Goal: Find specific page/section: Find specific page/section

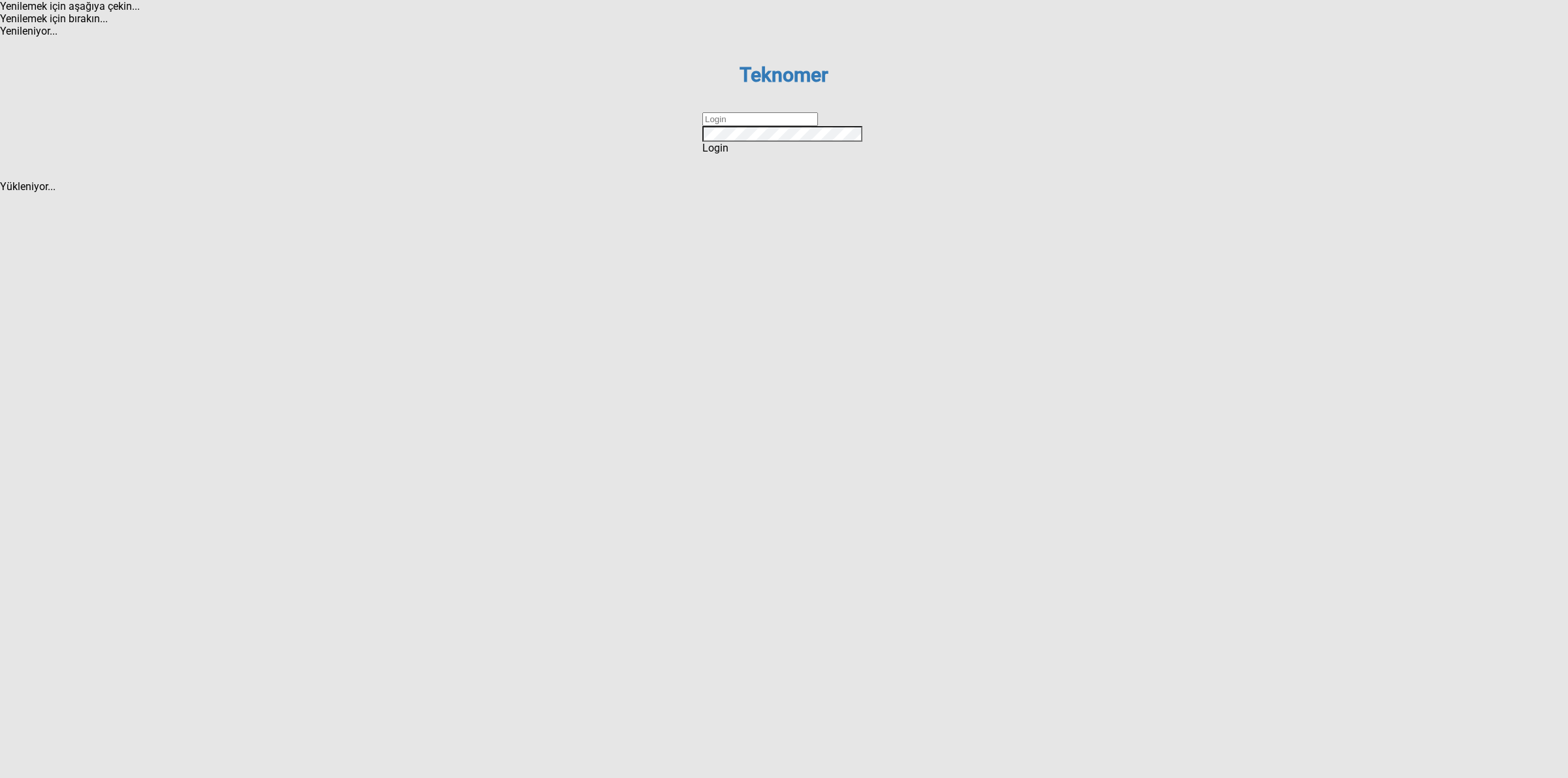
click at [752, 126] on input "text" at bounding box center [761, 119] width 116 height 14
type input "DİZEM"
click at [728, 154] on span "Login" at bounding box center [716, 147] width 26 height 12
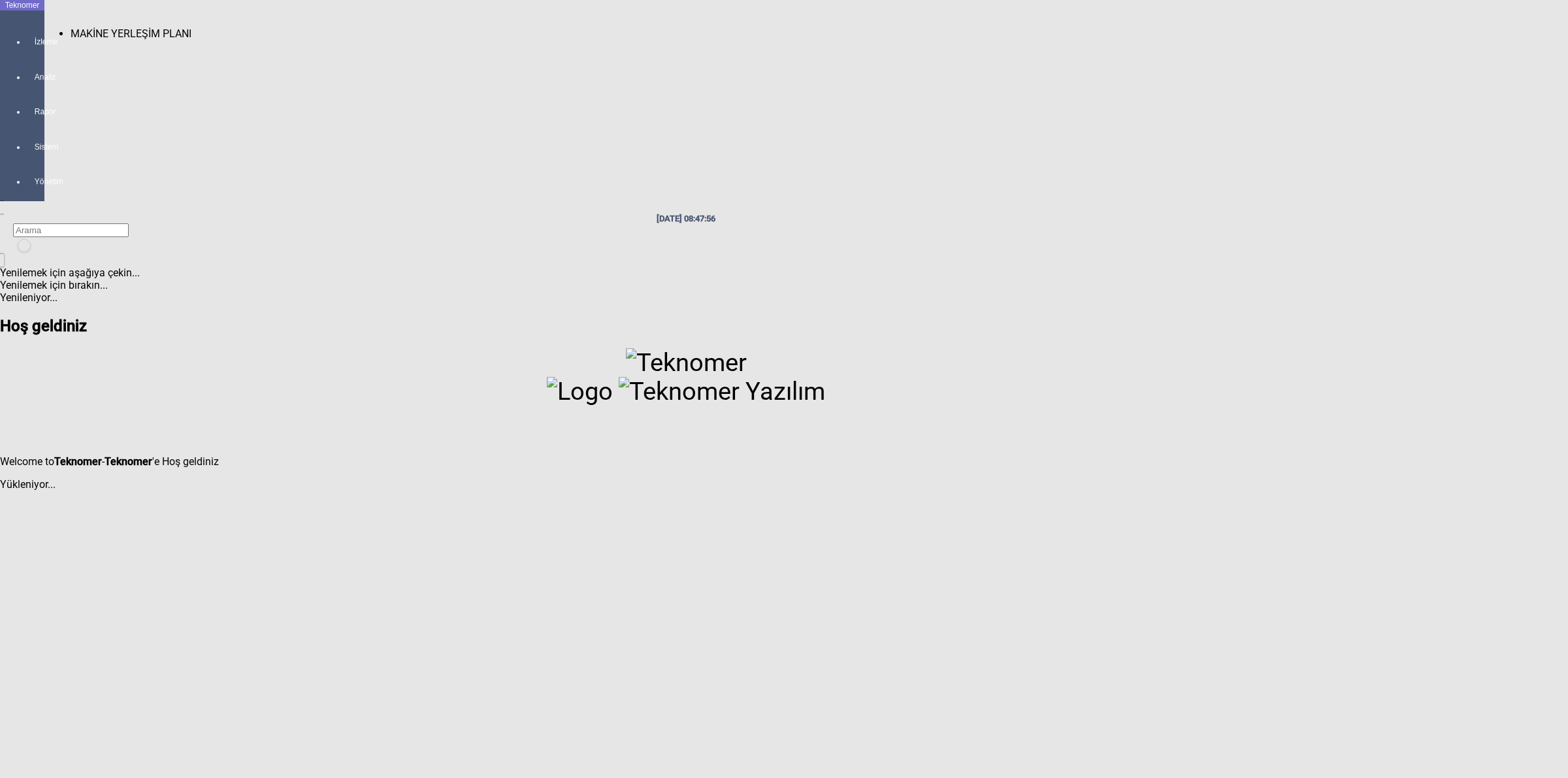
click at [26, 53] on div at bounding box center [36, 53] width 18 height 0
click at [111, 28] on span "MAKİNE YERLEŞİM PLANI" at bounding box center [131, 34] width 121 height 12
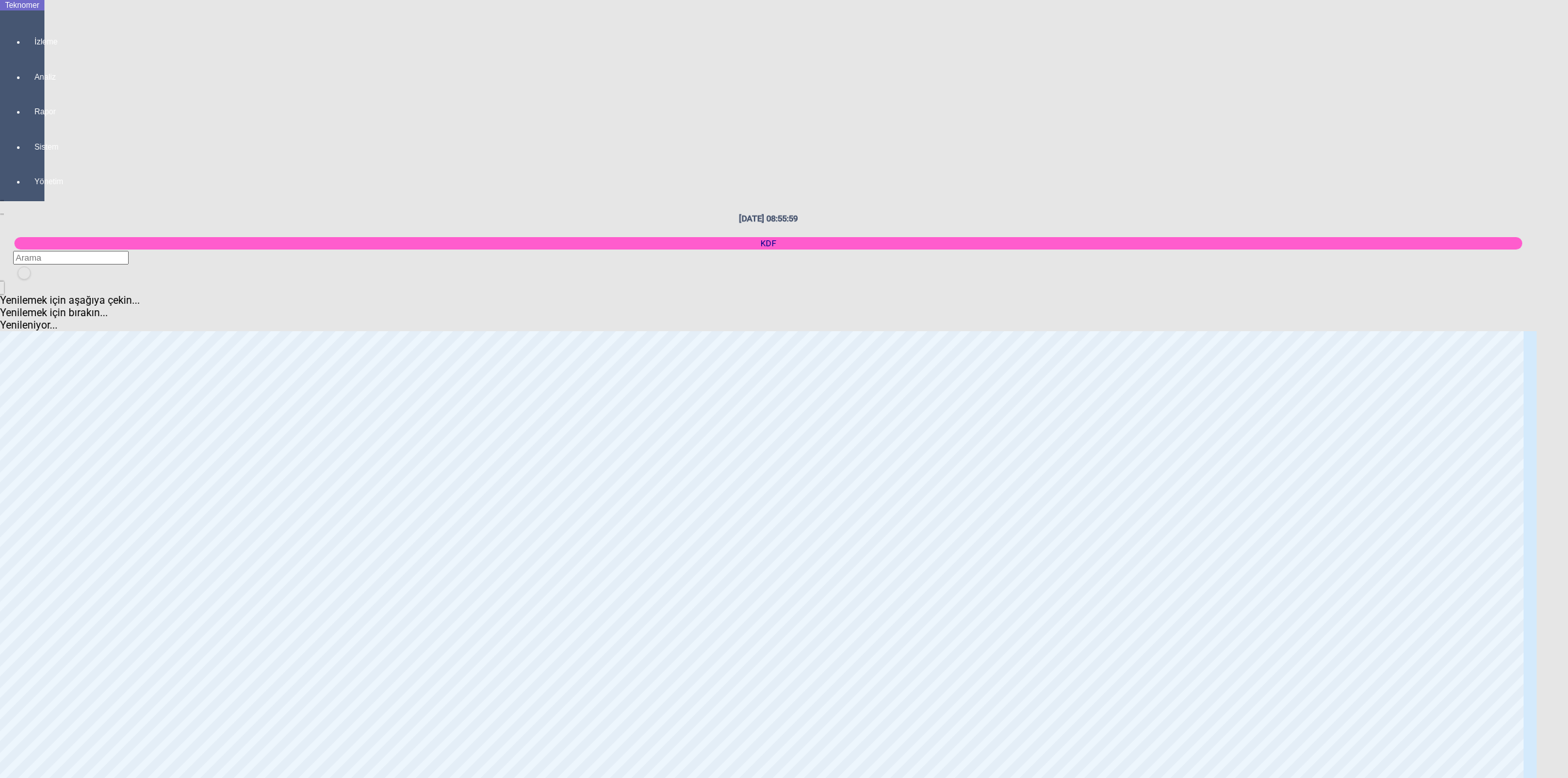
scroll to position [816, 0]
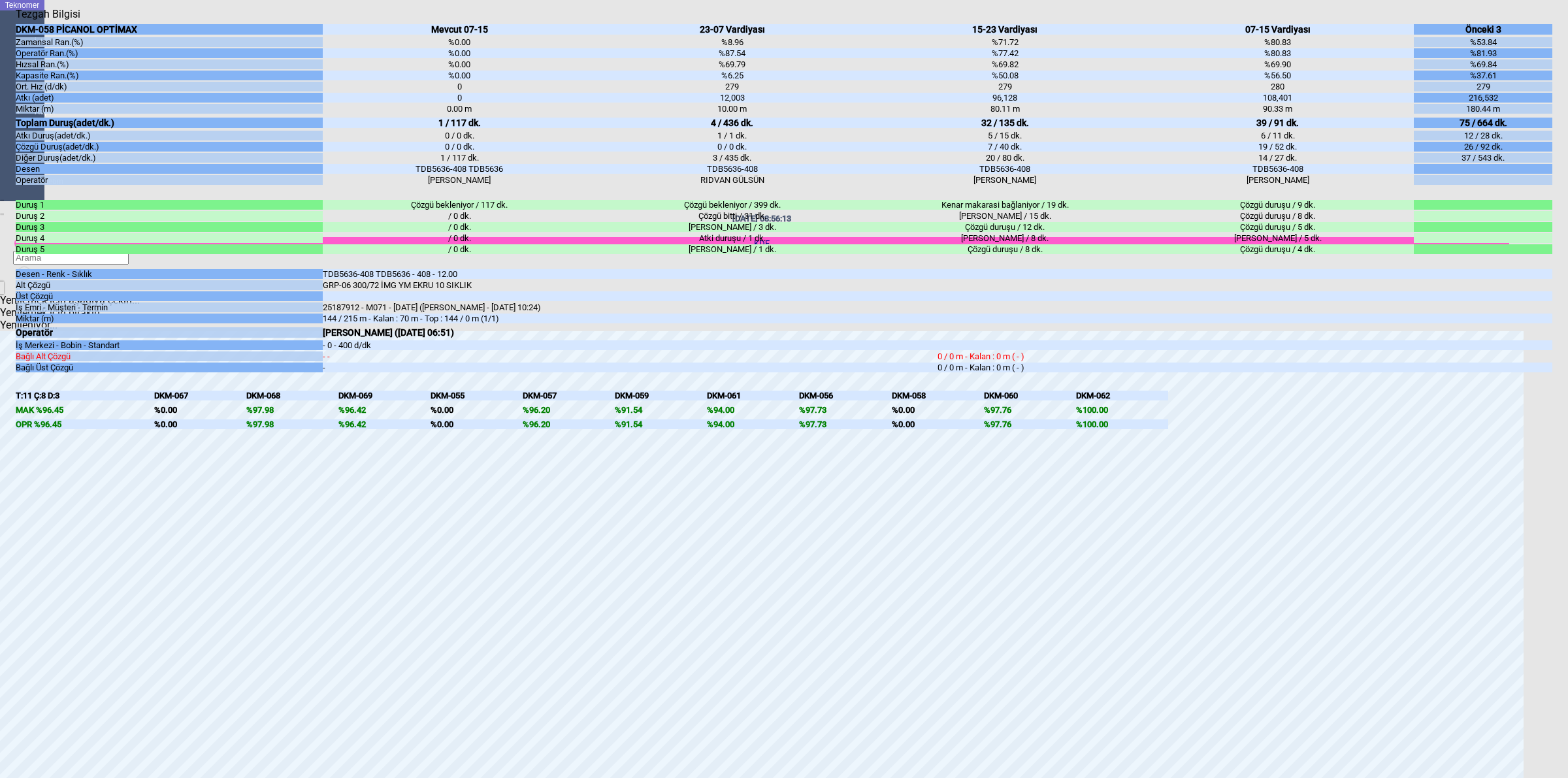
click at [1550, 523] on div "DKM-058 PİCANOL OPTİMAX Zamansal Ran.(%) Operatör Ran.(%) Hızsal Ran.(%) Kapasi…" at bounding box center [784, 384] width 1537 height 727
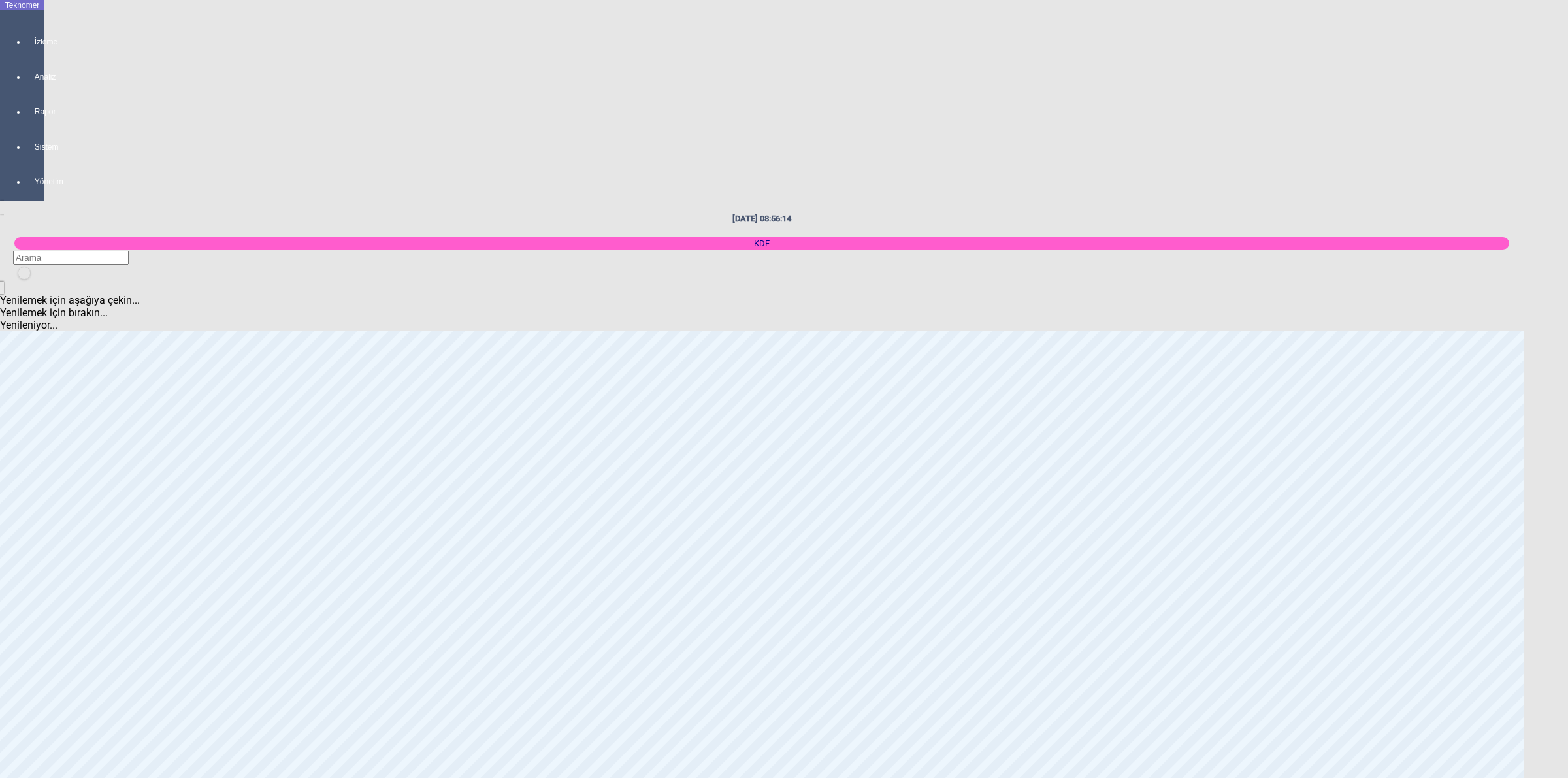
click at [1567, 497] on body "Teknomer İzleme Analiz Rapor Sistem Yönetim [DATE] 08:56:14 KDF Yenilemek için …" at bounding box center [784, 389] width 1568 height 778
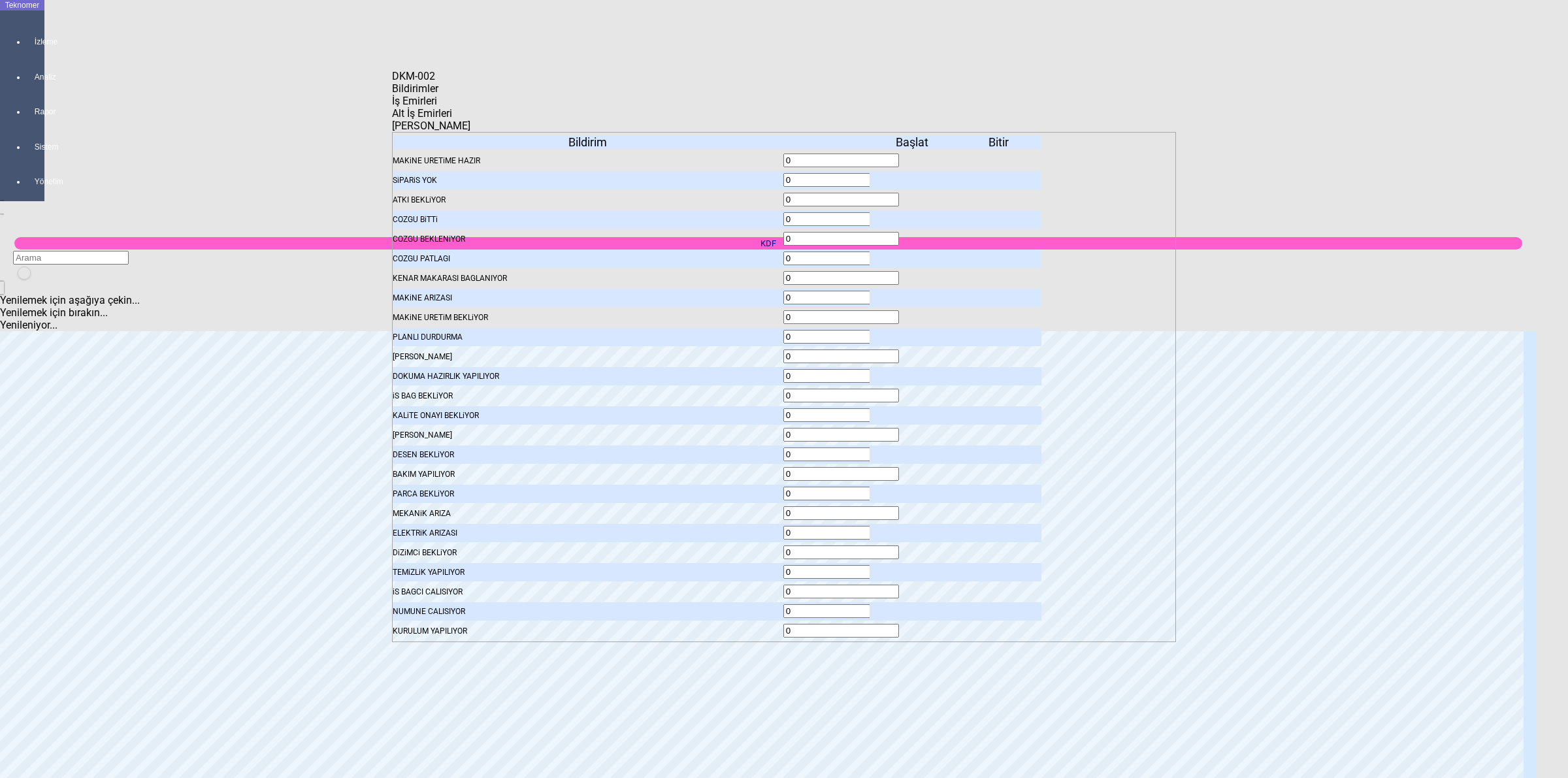
click at [906, 171] on div at bounding box center [913, 180] width 86 height 18
click at [913, 176] on icon at bounding box center [913, 180] width 0 height 9
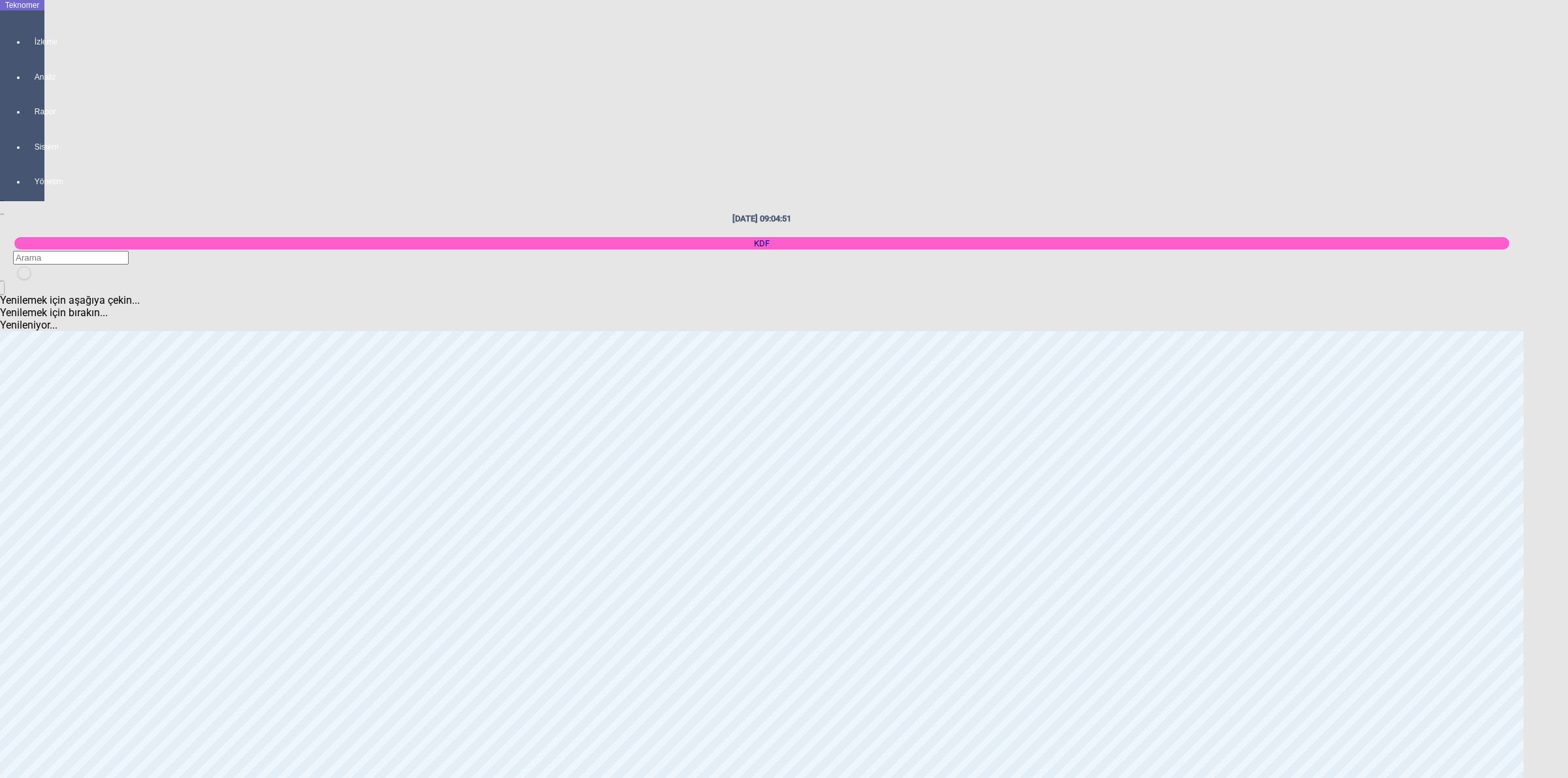
click at [1567, 454] on body "Teknomer İzleme Analiz Rapor Sistem Yönetim [DATE] 09:04:51 KDF Yenilemek için …" at bounding box center [784, 389] width 1568 height 778
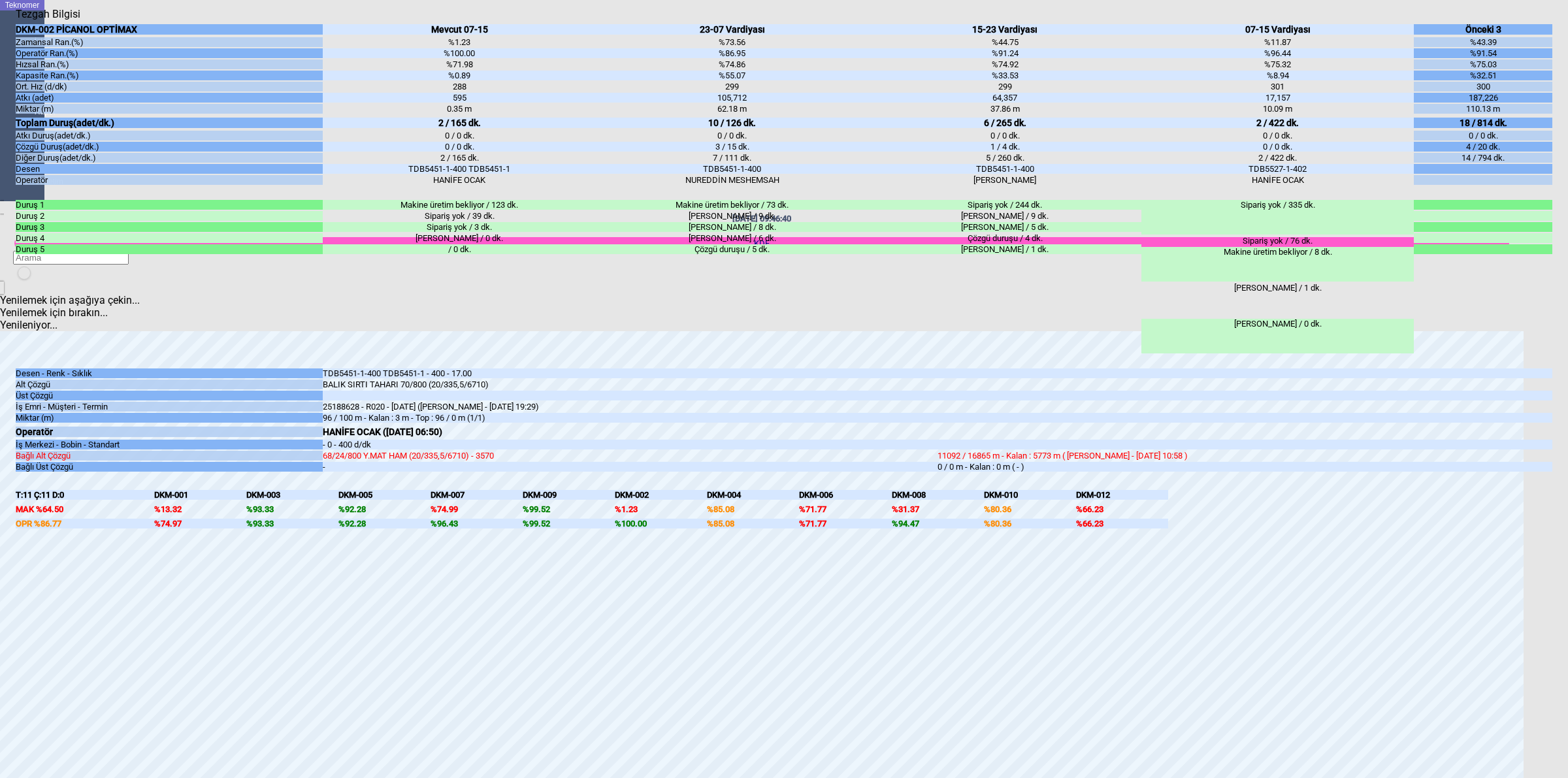
click at [1565, 379] on body "Teknomer İzleme Analiz Rapor Sistem Yönetim [DATE] 09:46:40 KDF Yenilemek için …" at bounding box center [784, 389] width 1568 height 778
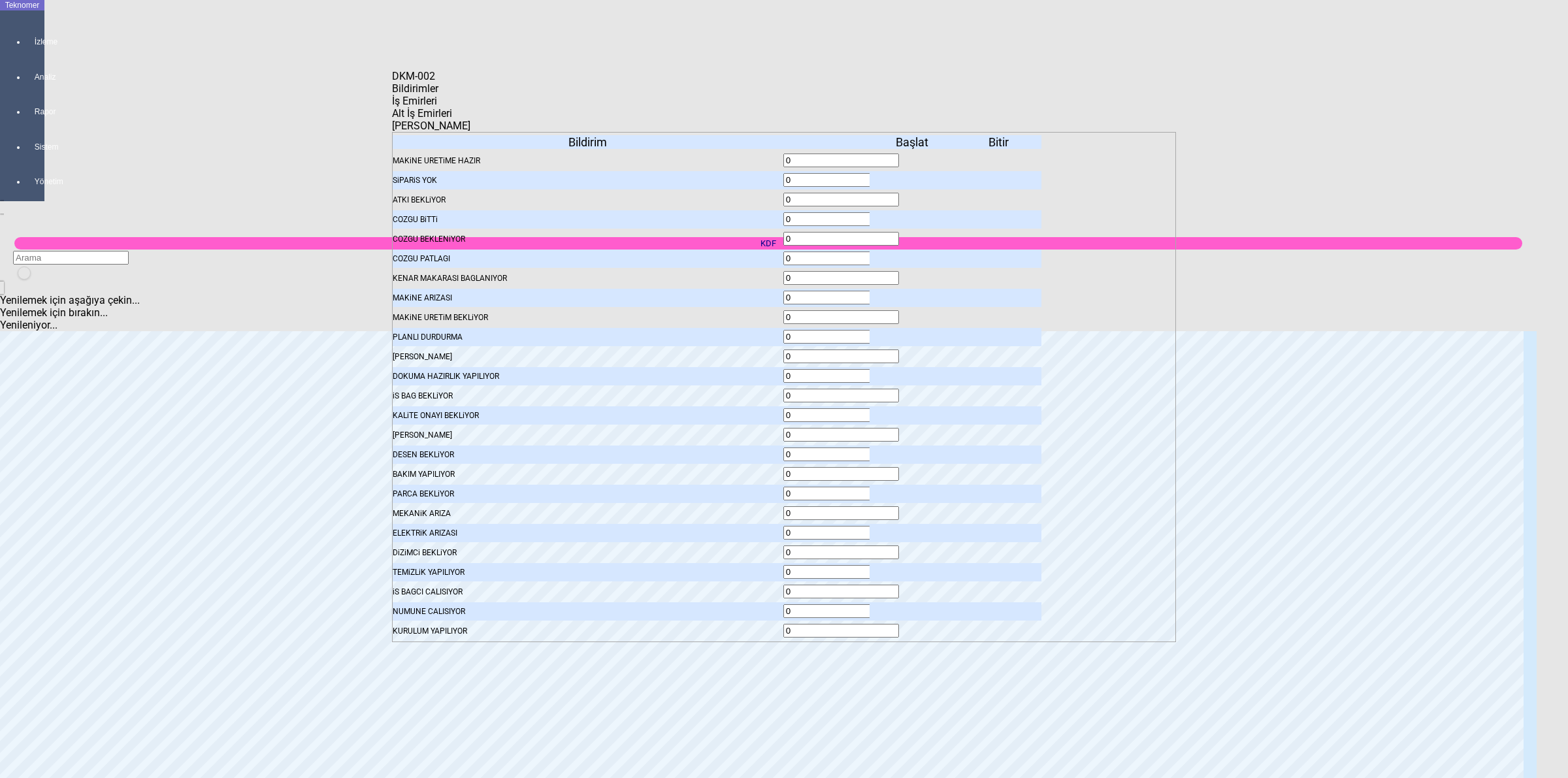
click at [437, 107] on span "İş Emirleri" at bounding box center [415, 101] width 45 height 12
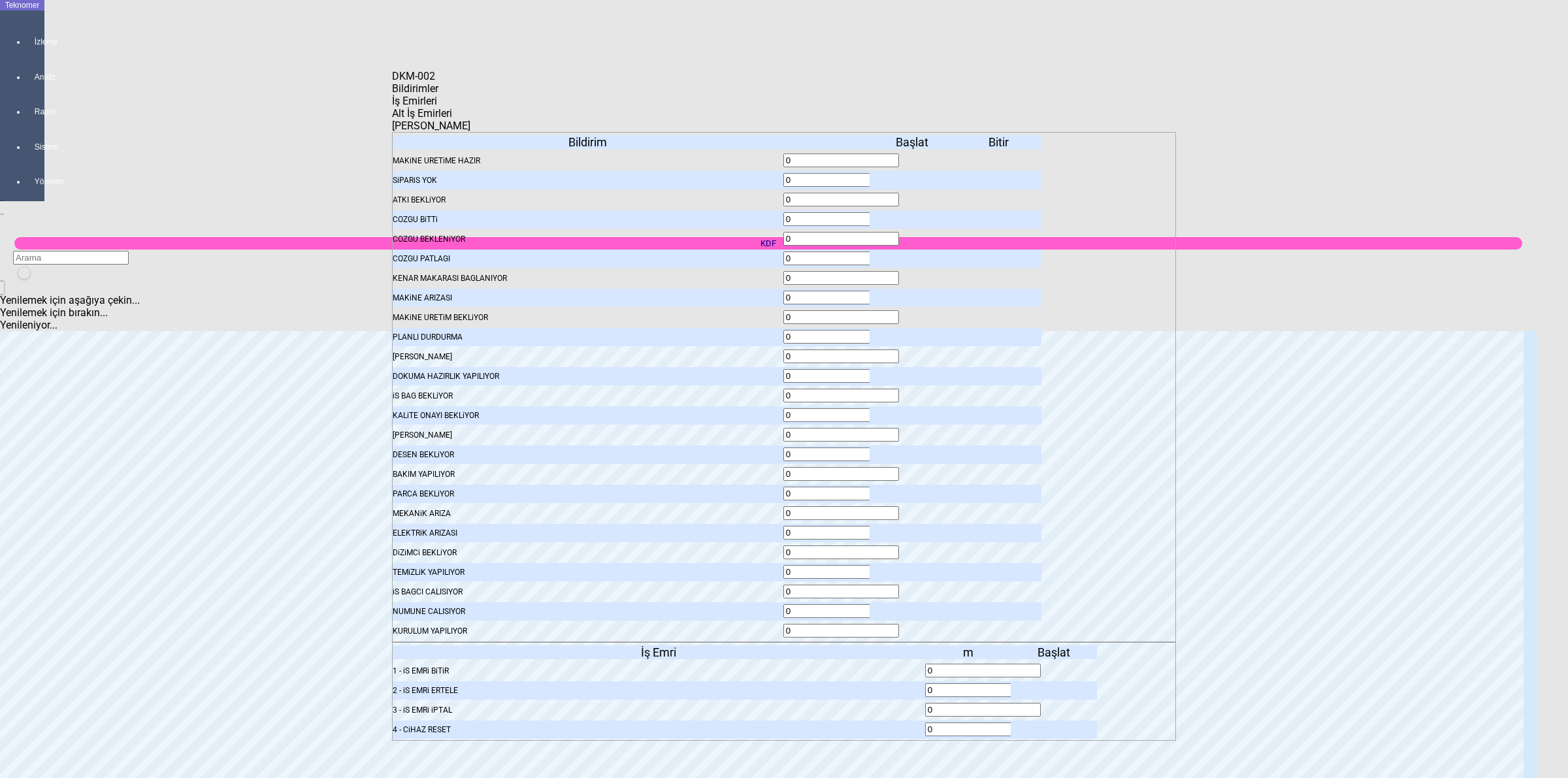
click at [1055, 666] on icon at bounding box center [1055, 671] width 0 height 9
